Goal: Complete application form: Complete application form

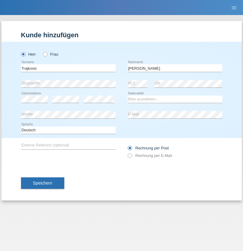
type input "Jelena"
select select "RS"
select select "C"
select select "02"
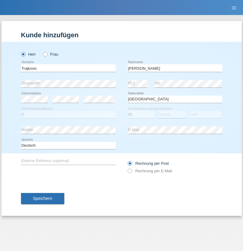
select select "07"
select select "1986"
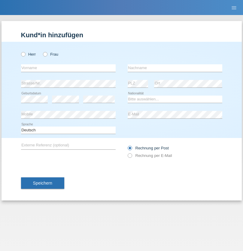
radio input "true"
click at [68, 68] on input "text" at bounding box center [68, 68] width 95 height 8
type input "Antic"
click at [175, 68] on input "text" at bounding box center [175, 68] width 95 height 8
type input "Ratka"
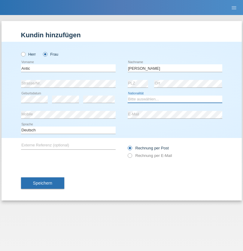
select select "RS"
select select "C"
select select "02"
select select "07"
select select "1984"
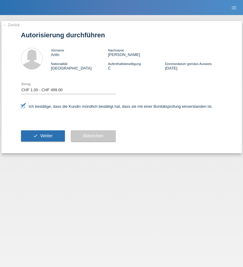
select select "1"
click at [43, 136] on span "Weiter" at bounding box center [46, 135] width 12 height 5
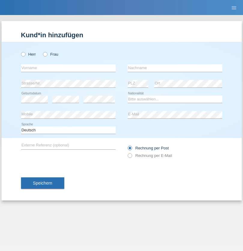
radio input "true"
click at [68, 68] on input "text" at bounding box center [68, 68] width 95 height 8
type input "[PERSON_NAME]"
click at [175, 68] on input "text" at bounding box center [175, 68] width 95 height 8
type input "Puga"
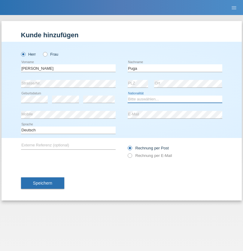
select select "CH"
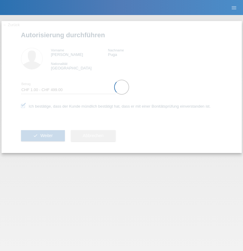
select select "1"
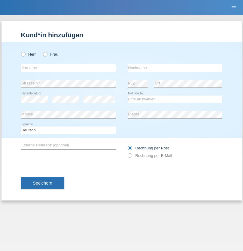
radio input "true"
click at [68, 68] on input "text" at bounding box center [68, 68] width 95 height 8
type input "Induni"
click at [175, 68] on input "text" at bounding box center [175, 68] width 95 height 8
type input "[PERSON_NAME]"
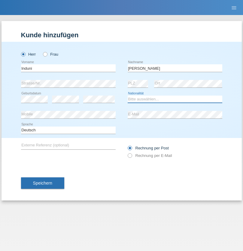
select select "CH"
radio input "true"
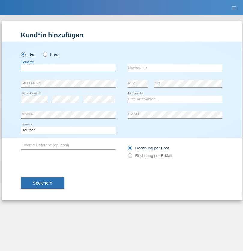
click at [68, 68] on input "text" at bounding box center [68, 68] width 95 height 8
type input "ergjul"
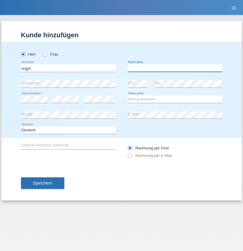
click at [175, 68] on input "text" at bounding box center [175, 68] width 95 height 8
type input "sakiri"
select select "CH"
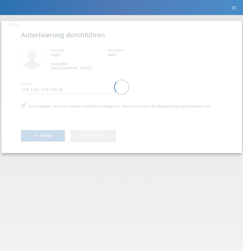
select select "1"
